Goal: Information Seeking & Learning: Learn about a topic

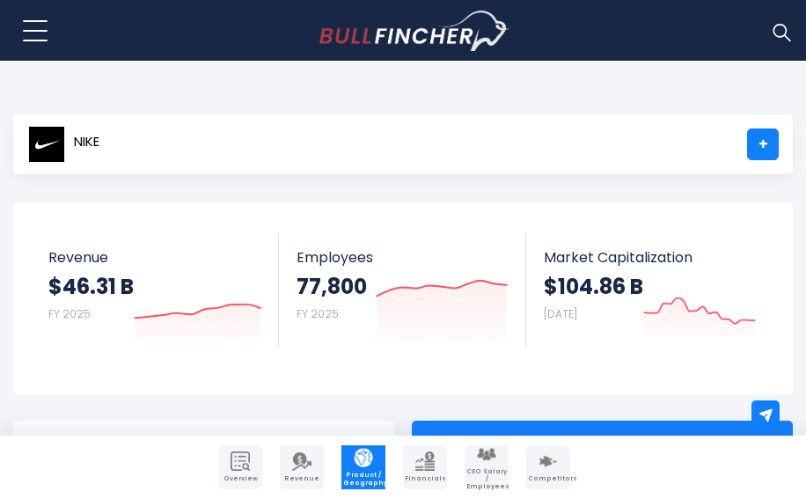
click at [590, 92] on body "Overview Revenue Product / Geography" at bounding box center [403, 249] width 806 height 499
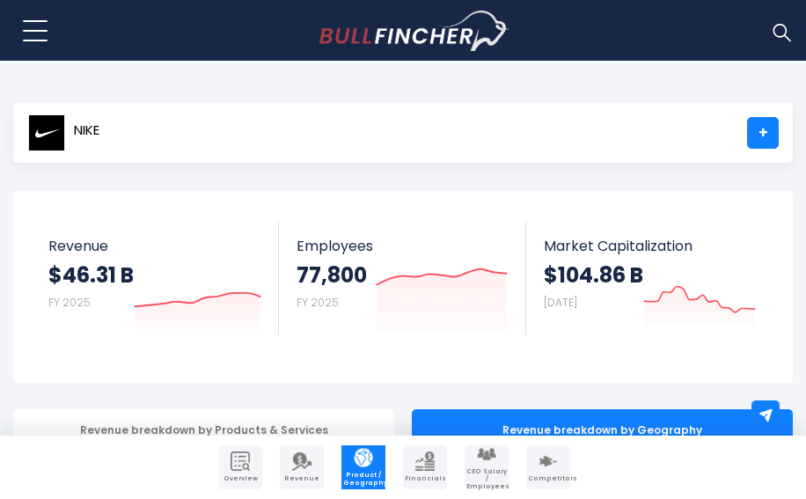
click at [640, 104] on div "NIKE +" at bounding box center [403, 133] width 780 height 60
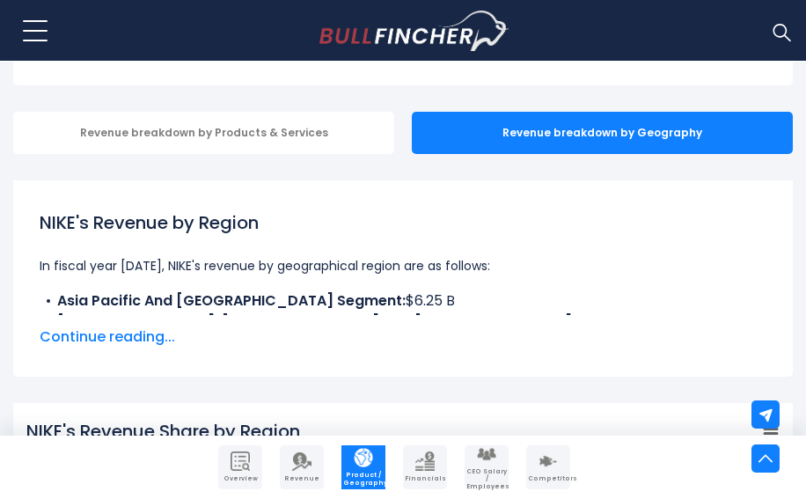
scroll to position [315, 0]
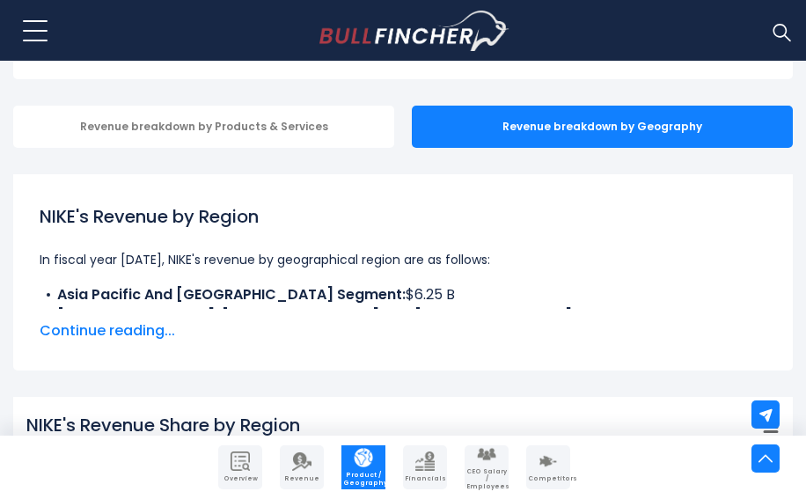
click at [615, 240] on div "NIKE's Revenue by Region In fiscal year [DATE], NIKE's revenue by geographical …" at bounding box center [403, 256] width 727 height 106
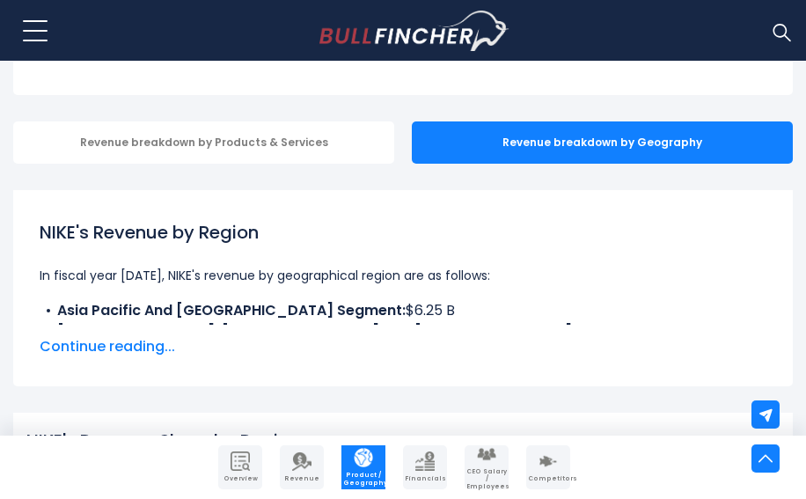
scroll to position [284, 0]
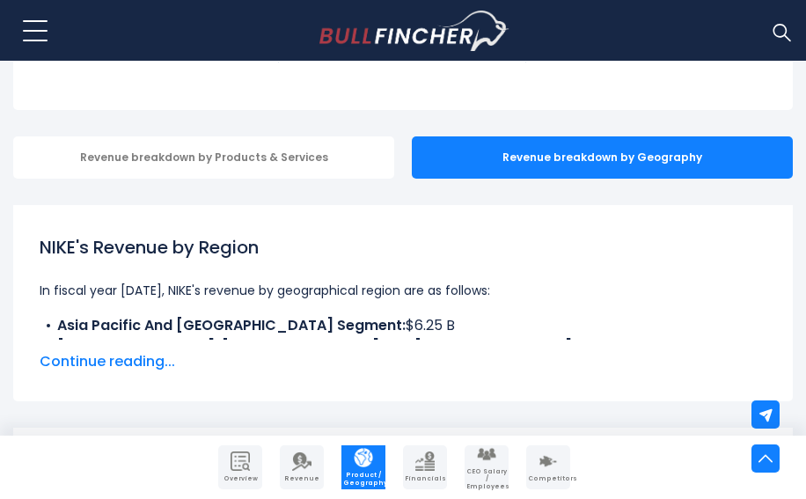
click at [576, 322] on li "Asia Pacific And [GEOGRAPHIC_DATA] Segment: $6.25 B" at bounding box center [403, 325] width 727 height 21
click at [724, 237] on h1 "NIKE's Revenue by Region" at bounding box center [403, 247] width 727 height 26
click at [671, 242] on h1 "NIKE's Revenue by Region" at bounding box center [403, 247] width 727 height 26
